Goal: Information Seeking & Learning: Check status

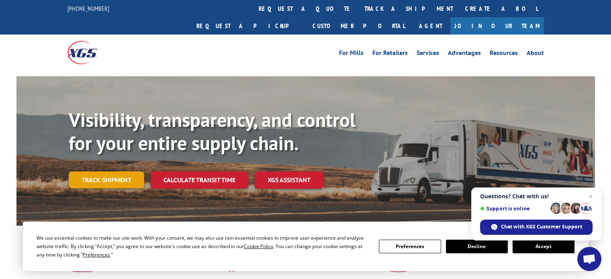
click at [106, 171] on link "Track shipment" at bounding box center [106, 179] width 75 height 17
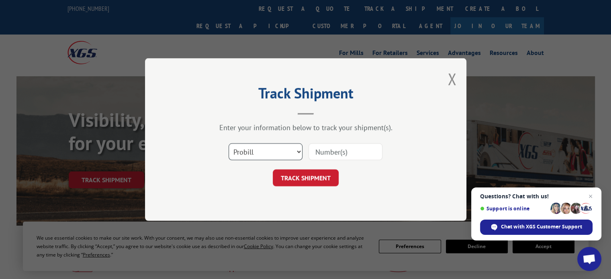
click at [298, 151] on select "Select category... Probill BOL PO" at bounding box center [265, 151] width 74 height 17
select select "bol"
click at [228, 143] on select "Select category... Probill BOL PO" at bounding box center [265, 151] width 74 height 17
click at [350, 155] on input at bounding box center [345, 151] width 74 height 17
paste input "5678887"
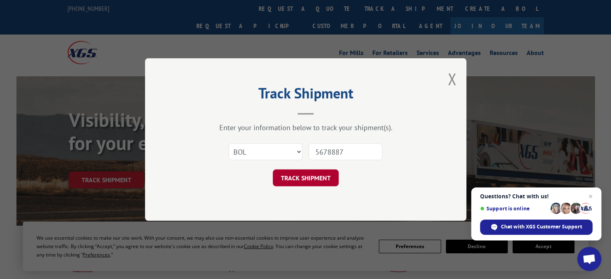
type input "5678887"
click at [315, 173] on button "TRACK SHIPMENT" at bounding box center [306, 177] width 66 height 17
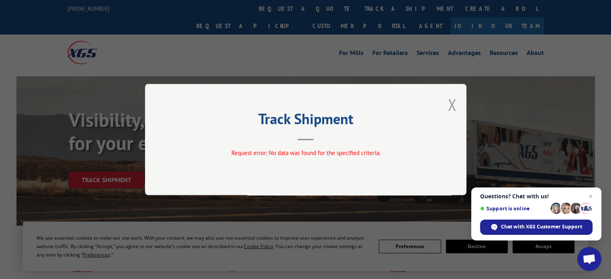
click at [454, 107] on button "Close modal" at bounding box center [451, 104] width 9 height 21
